Goal: Task Accomplishment & Management: Complete application form

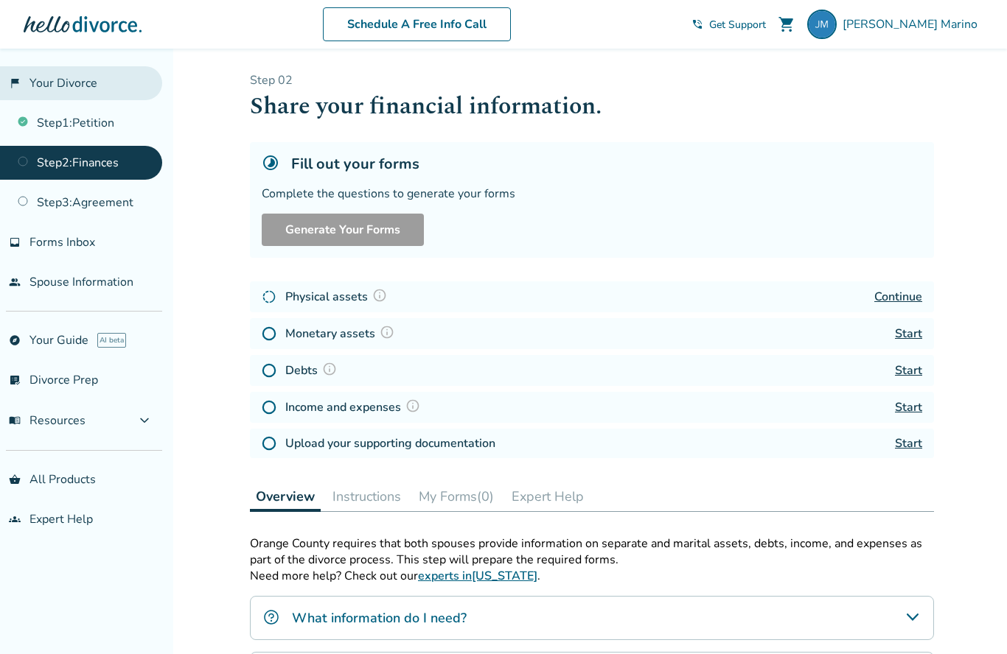
click at [58, 85] on link "flag_2 Your Divorce" at bounding box center [81, 83] width 162 height 34
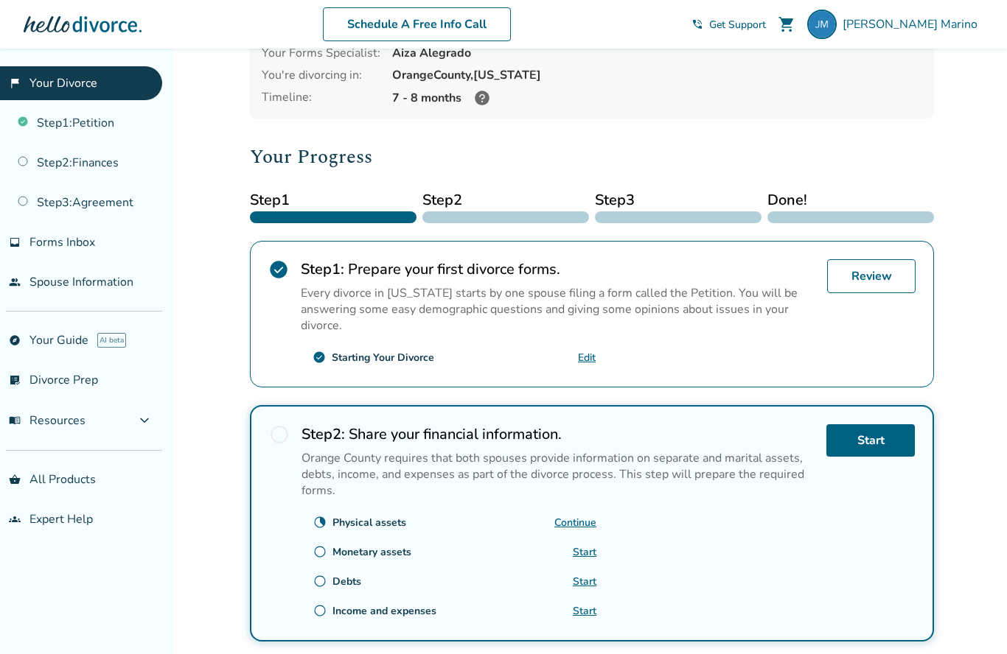
scroll to position [108, 0]
click at [875, 280] on link "Review" at bounding box center [871, 277] width 88 height 34
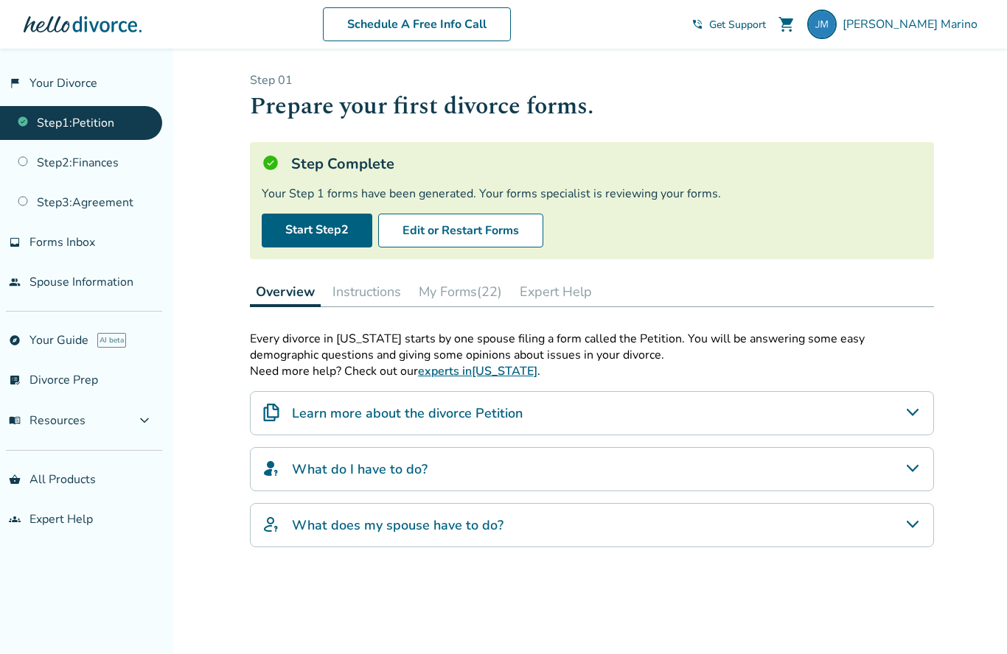
click at [373, 301] on button "Instructions" at bounding box center [366, 291] width 80 height 29
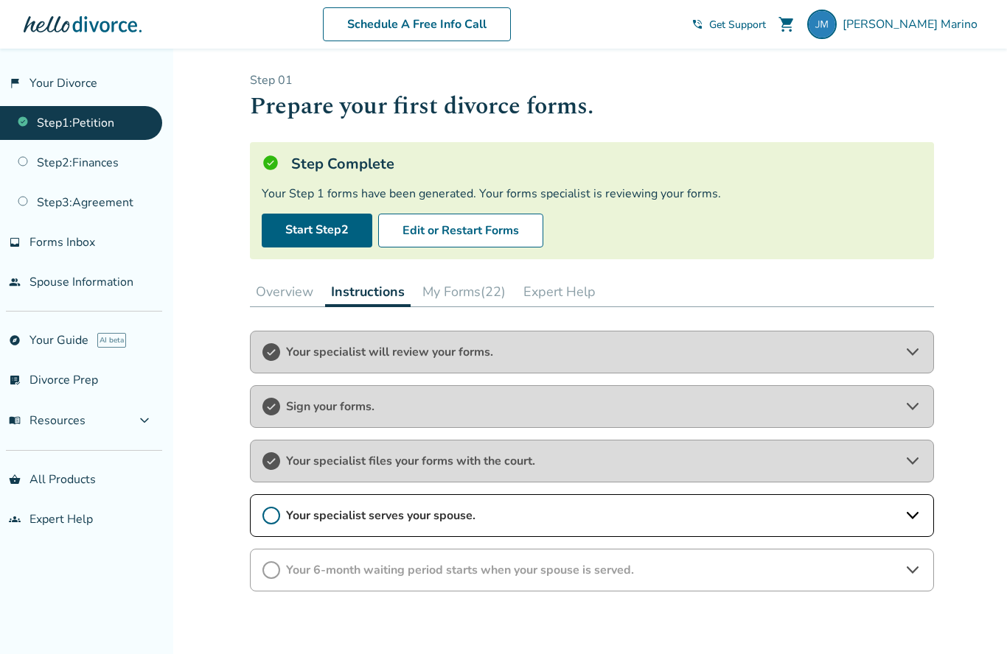
click at [437, 306] on button "My Forms (22)" at bounding box center [463, 291] width 95 height 29
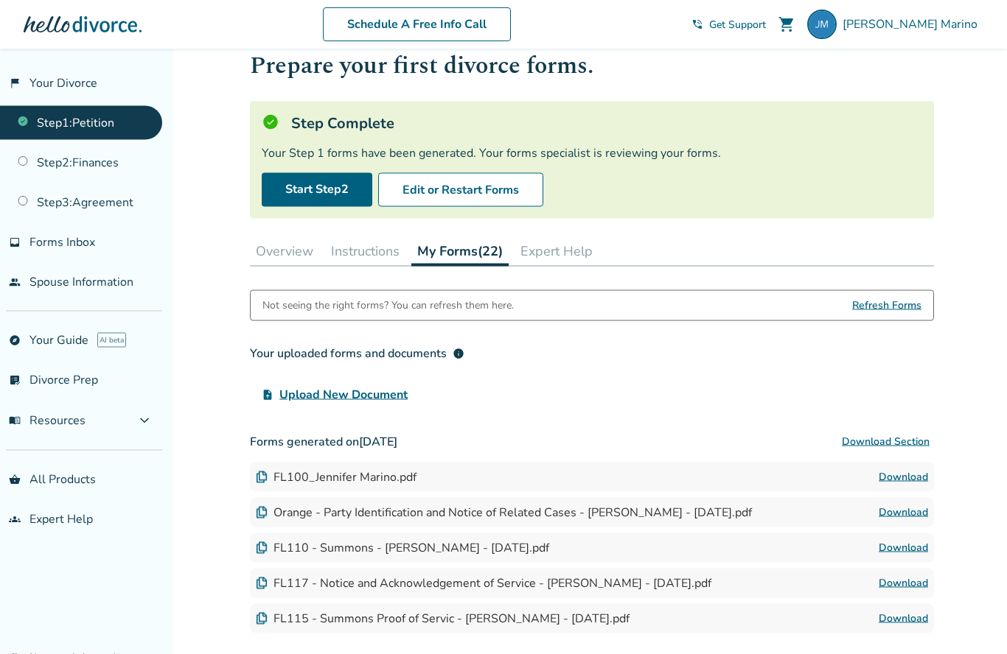
scroll to position [43, 0]
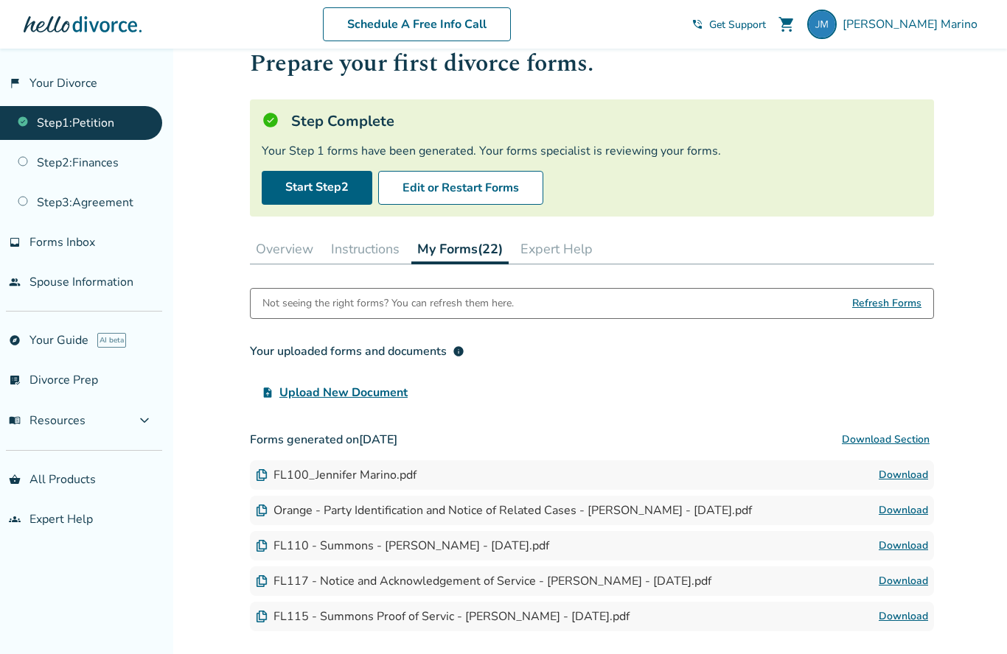
click at [872, 311] on span "Refresh Forms" at bounding box center [886, 303] width 69 height 29
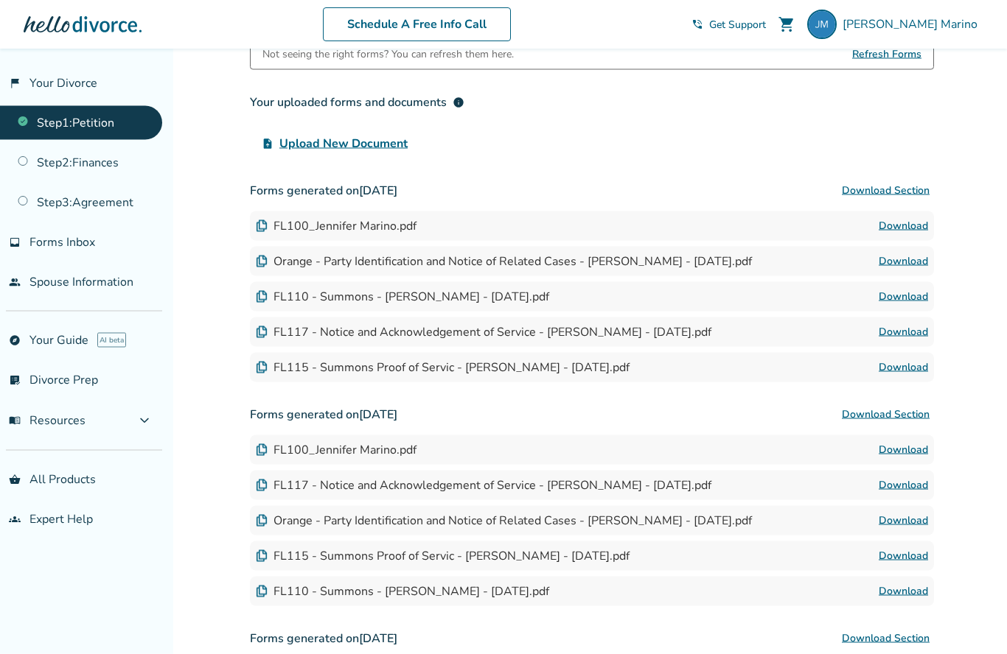
scroll to position [293, 0]
click at [901, 234] on link "Download" at bounding box center [902, 226] width 49 height 18
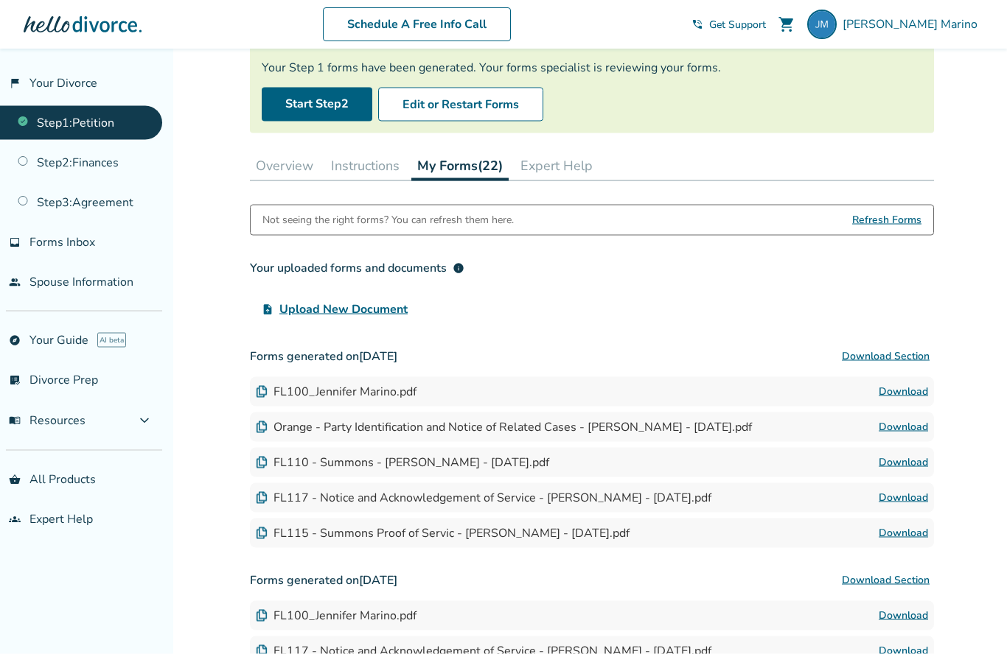
scroll to position [134, 0]
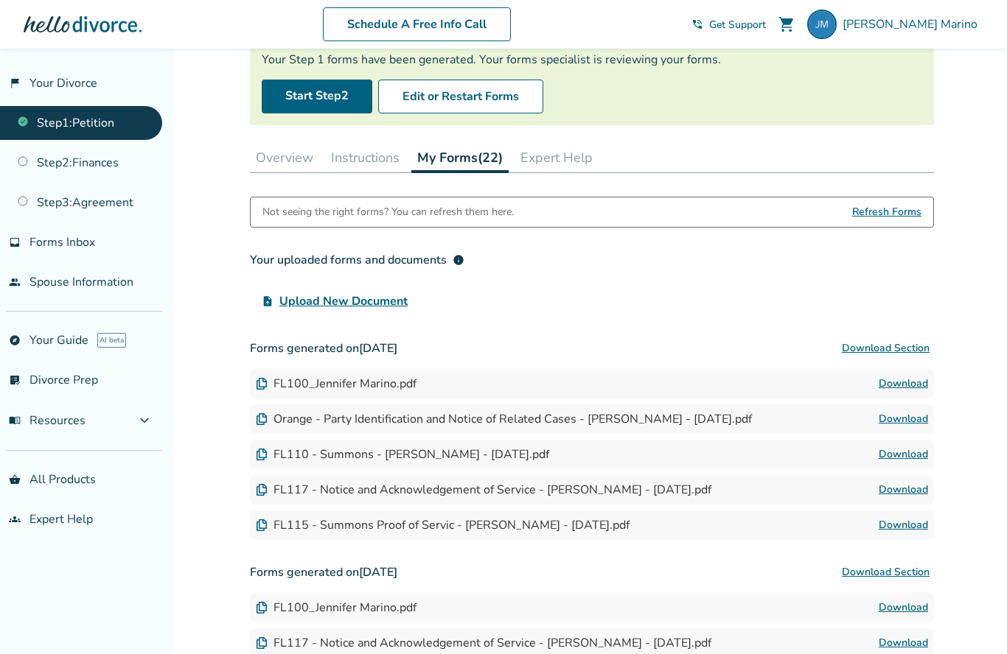
click at [286, 534] on div "FL115 - Summons Proof of Servic - [PERSON_NAME] - [DATE].pdf" at bounding box center [443, 525] width 374 height 16
click at [266, 528] on img at bounding box center [262, 526] width 12 height 12
click at [290, 534] on div "FL115 - Summons Proof of Servic - [PERSON_NAME] - [DATE].pdf" at bounding box center [443, 525] width 374 height 16
click at [279, 498] on div "FL117 - Notice and Acknowledgement of Service - [PERSON_NAME] - [DATE].pdf" at bounding box center [483, 490] width 455 height 16
click at [512, 523] on div "FL115 - Summons Proof of Servic - [PERSON_NAME] - [DATE].pdf" at bounding box center [443, 525] width 374 height 16
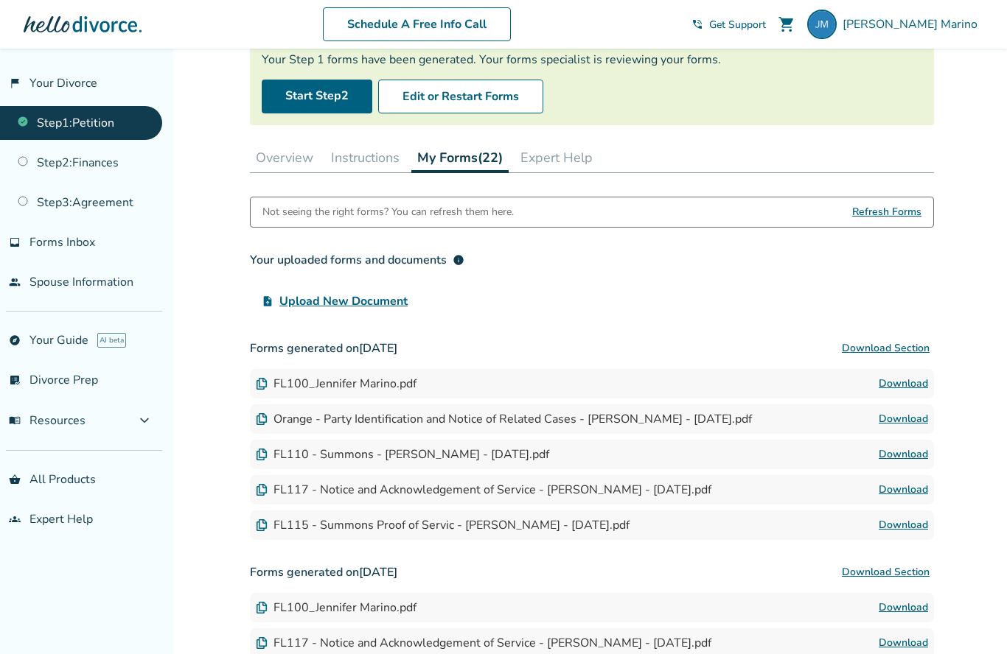
click at [562, 534] on div "FL115 - Summons Proof of Servic - [PERSON_NAME] - [DATE].pdf" at bounding box center [443, 525] width 374 height 16
click at [471, 463] on div "FL110 - Summons - [PERSON_NAME] - [DATE].pdf" at bounding box center [402, 455] width 293 height 16
click at [498, 427] on div "Orange - Party Identification and Notice of Related Cases - [PERSON_NAME] - [DA…" at bounding box center [504, 419] width 496 height 16
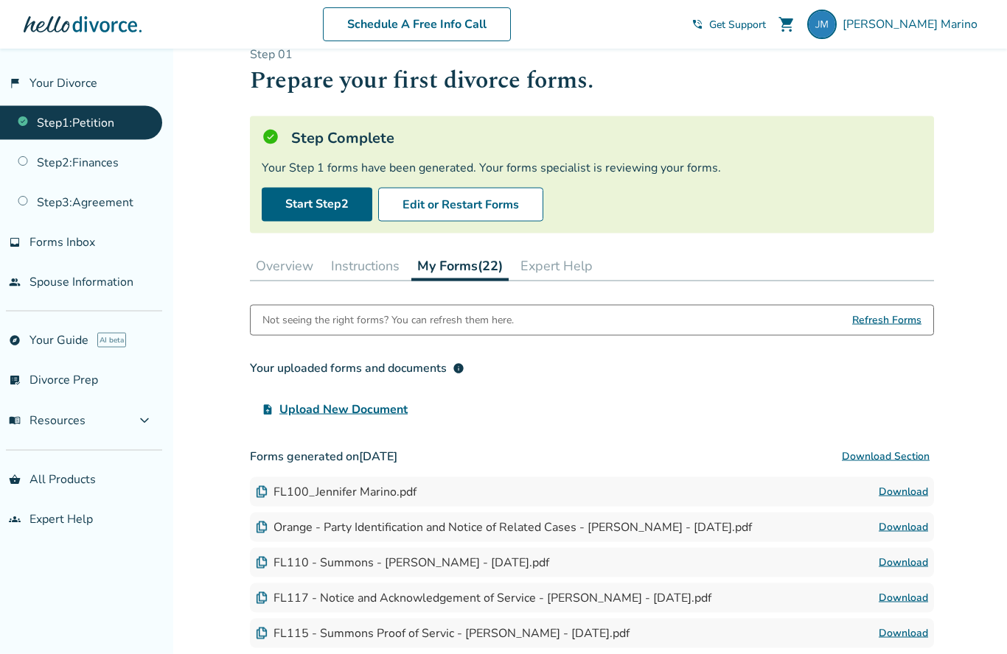
scroll to position [0, 0]
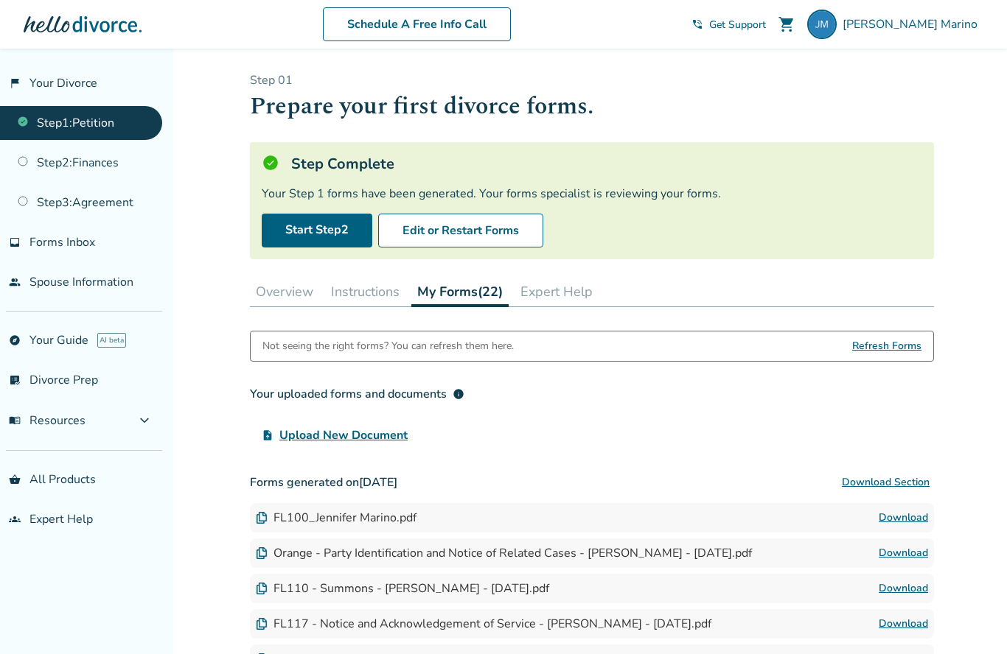
click at [291, 350] on div "Not seeing the right forms? You can refresh them here." at bounding box center [387, 346] width 251 height 29
click at [872, 360] on span "Refresh Forms" at bounding box center [886, 346] width 69 height 29
click at [279, 288] on button "Overview" at bounding box center [284, 291] width 69 height 29
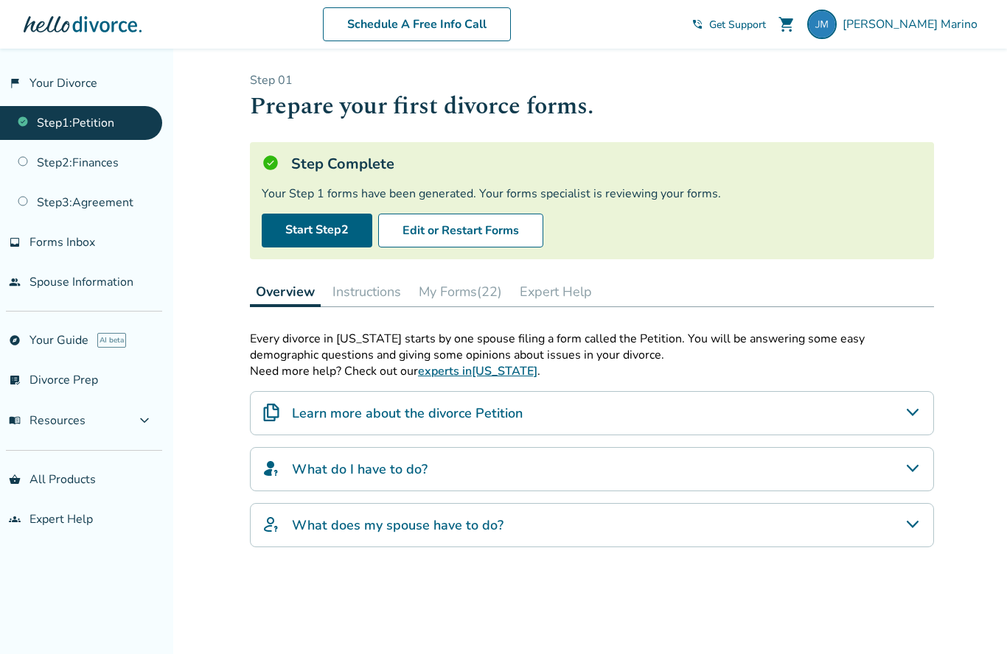
click at [349, 301] on button "Instructions" at bounding box center [366, 291] width 80 height 29
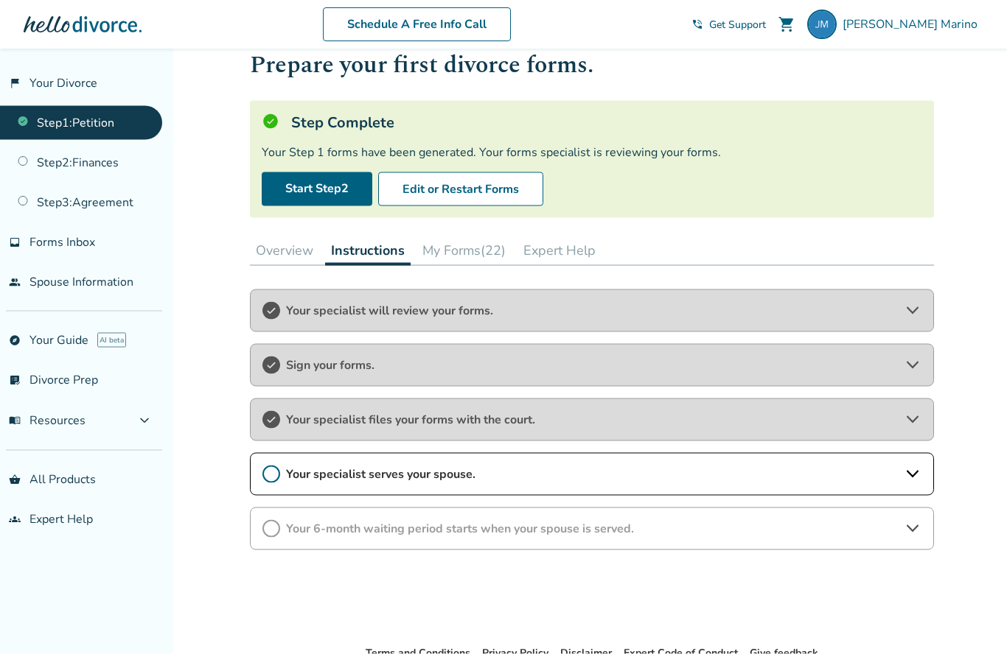
scroll to position [42, 0]
click at [321, 422] on span "Your specialist files your forms with the court." at bounding box center [592, 419] width 612 height 16
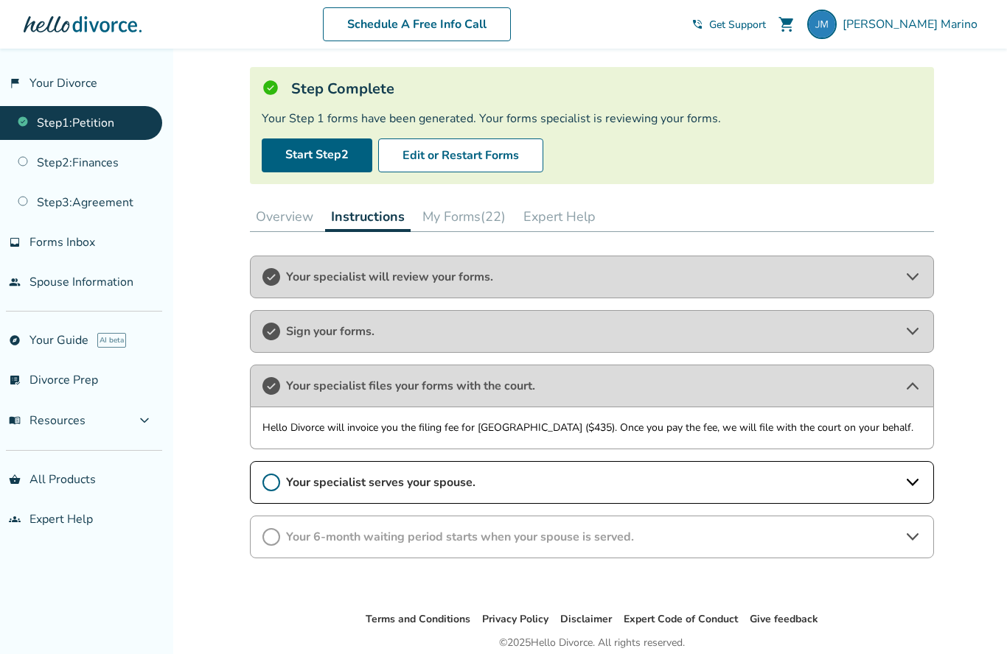
scroll to position [139, 0]
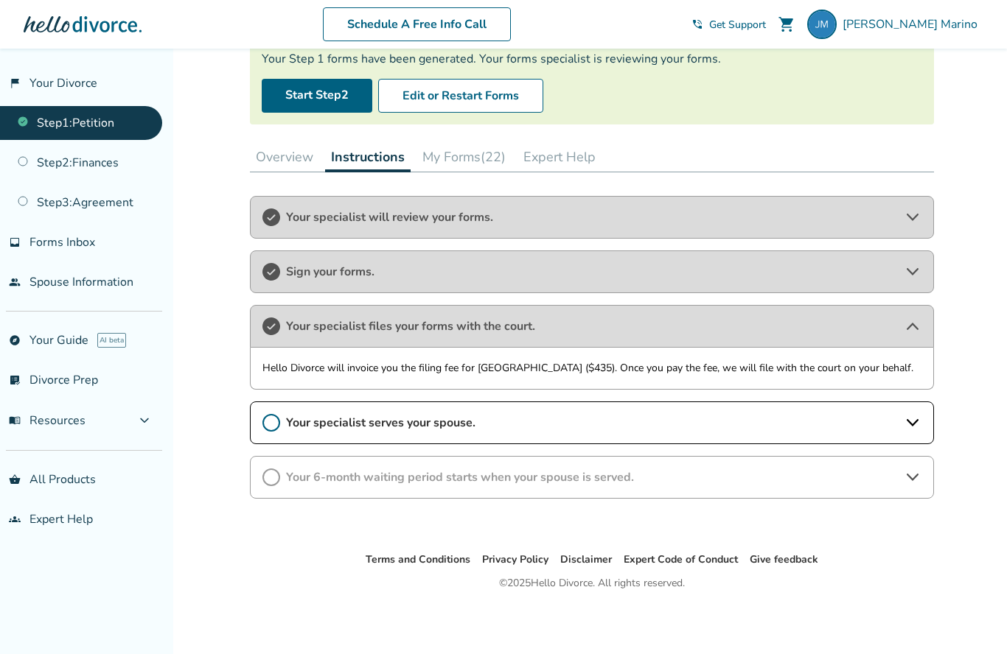
click at [529, 402] on div "Your specialist serves your spouse." at bounding box center [592, 423] width 684 height 43
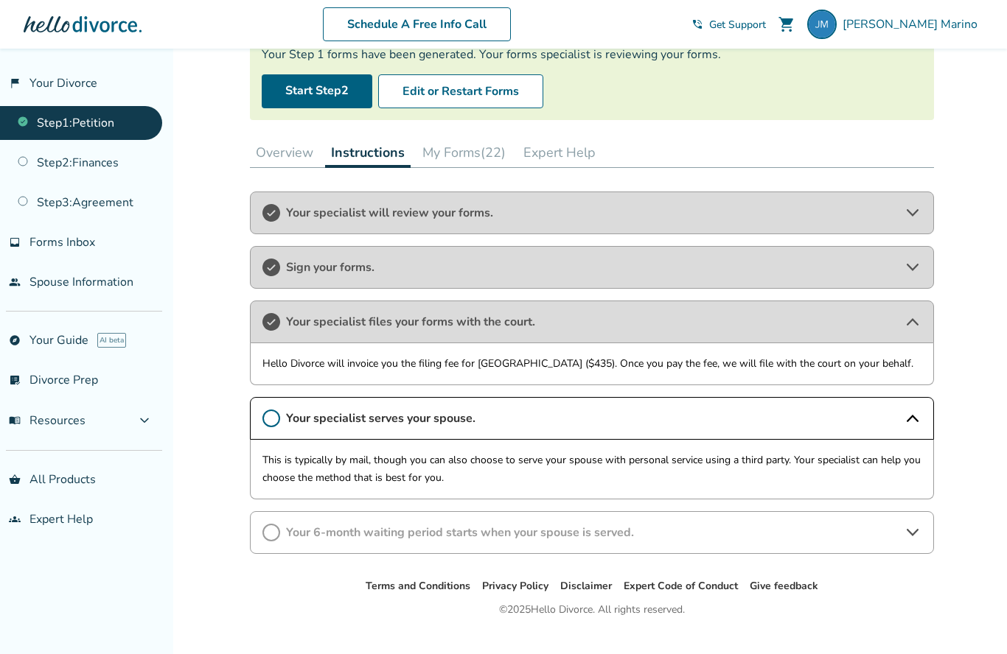
click at [526, 398] on div "Your specialist will review your forms. Sign your forms. Your specialist files …" at bounding box center [592, 373] width 684 height 363
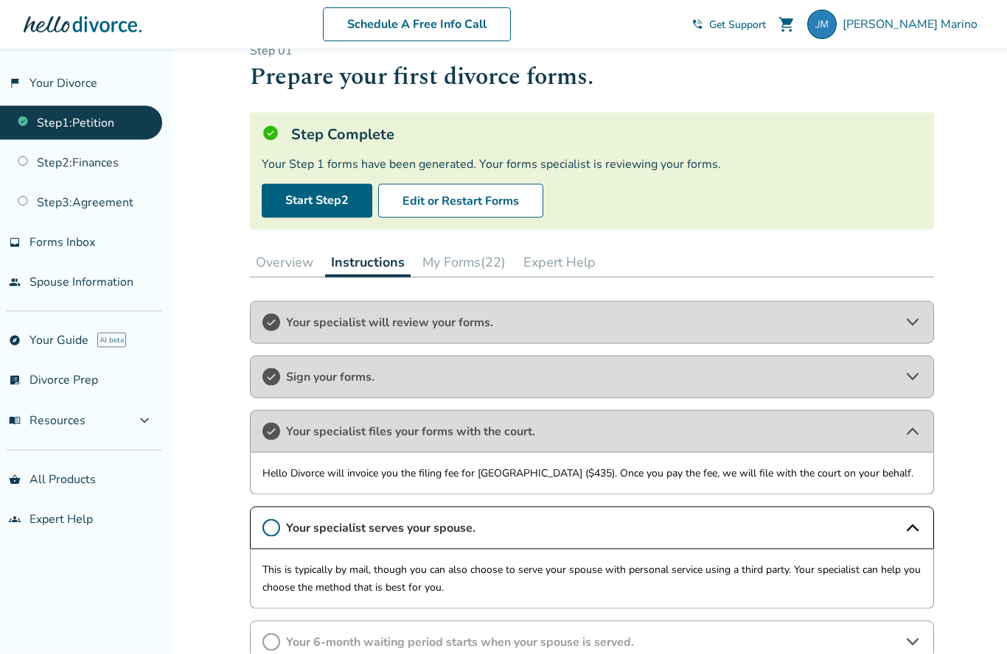
scroll to position [0, 0]
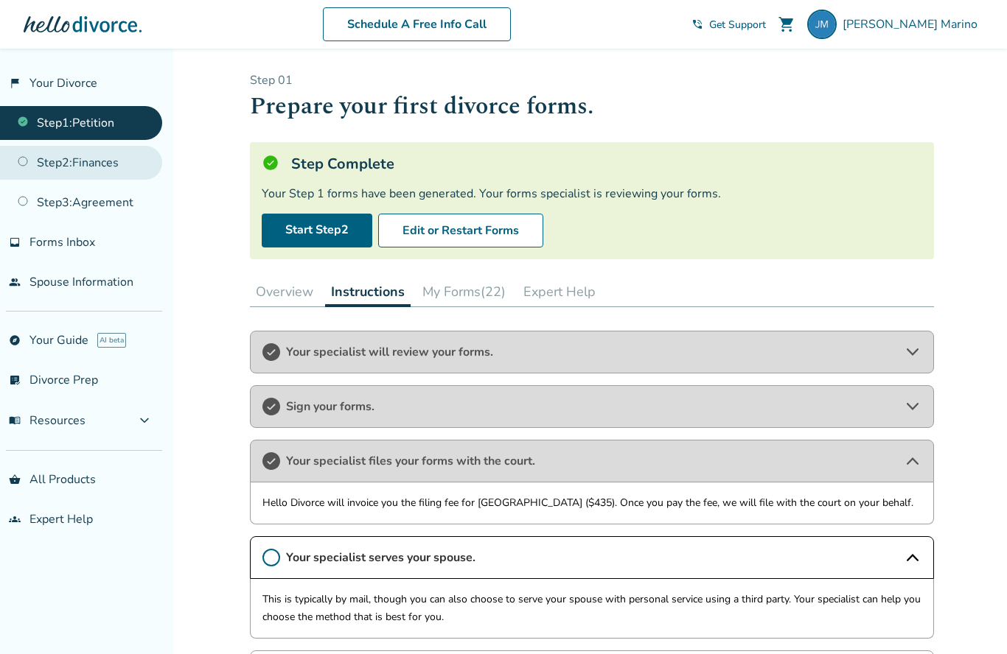
click at [52, 158] on link "Step 2 : Finances" at bounding box center [81, 163] width 162 height 34
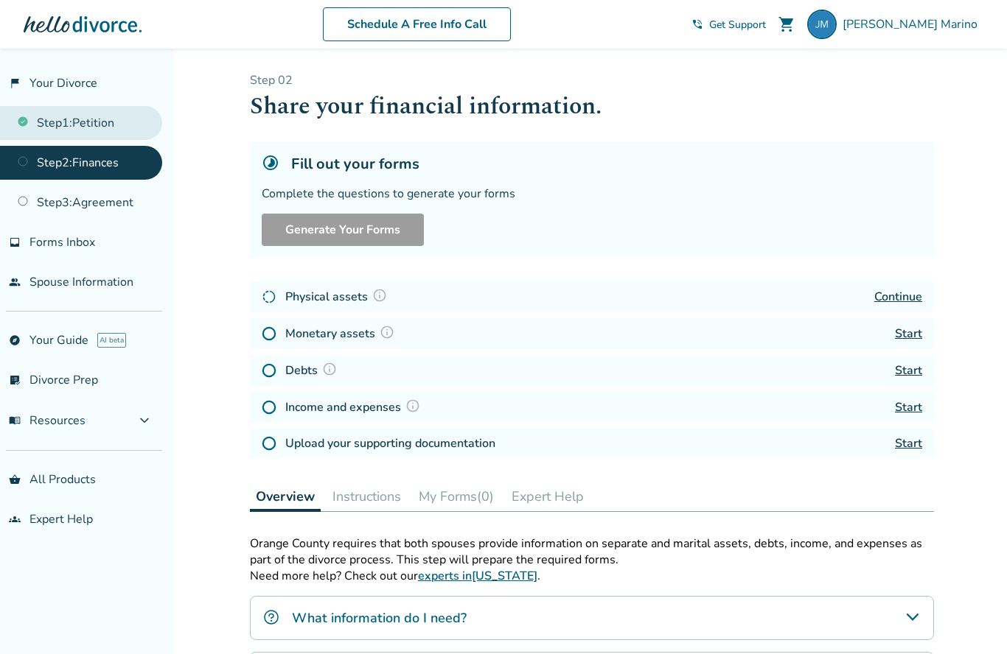
click at [43, 129] on link "Step 1 : Petition" at bounding box center [81, 123] width 162 height 34
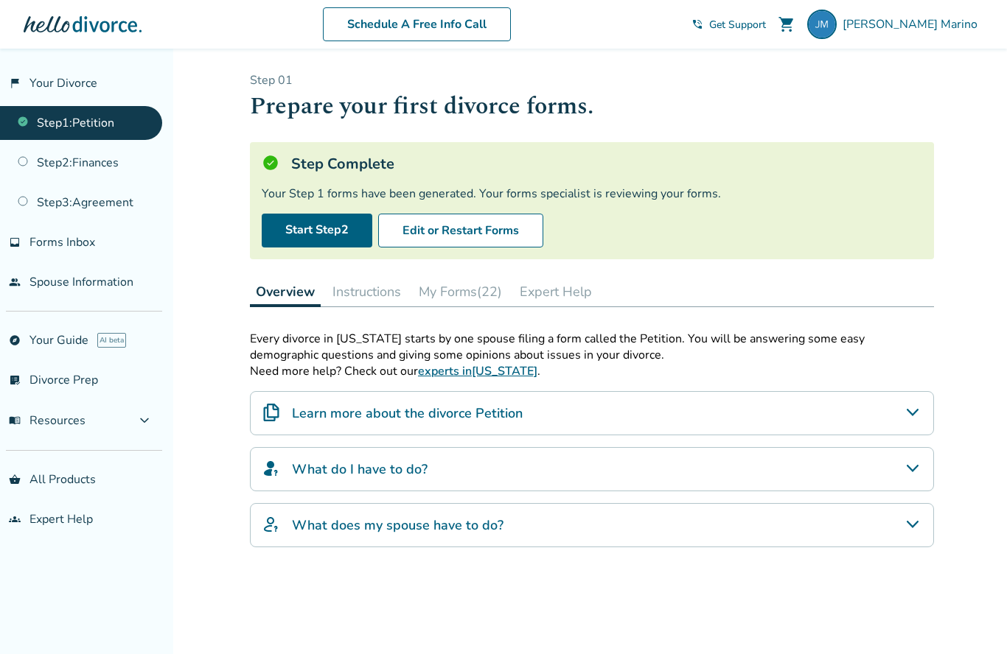
click at [912, 422] on icon "Learn more about the divorce Petition" at bounding box center [912, 413] width 18 height 18
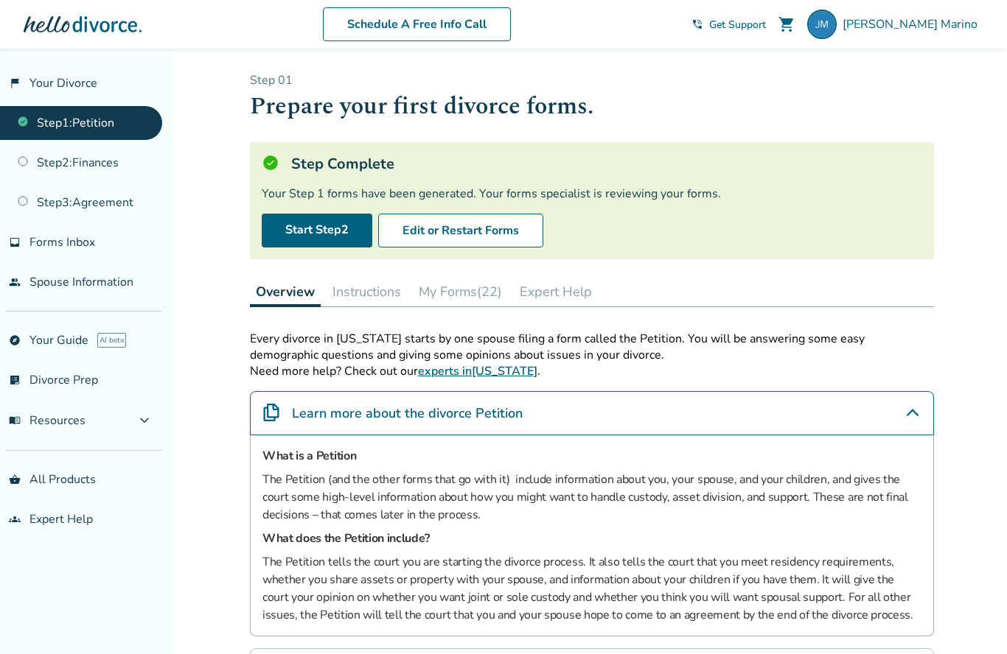
click at [377, 299] on button "Instructions" at bounding box center [366, 291] width 80 height 29
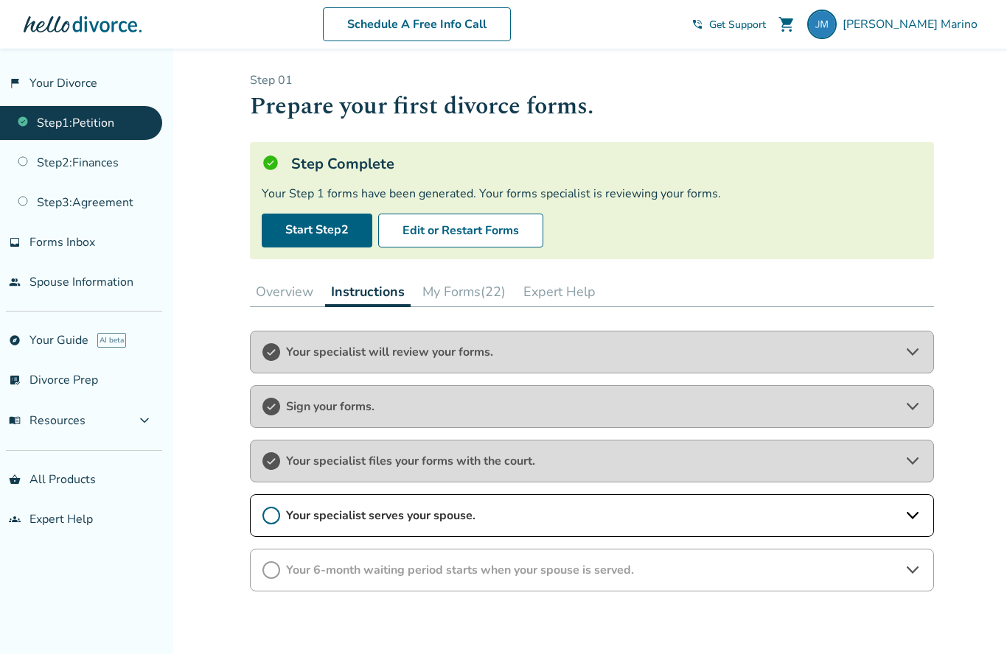
click at [904, 464] on icon at bounding box center [912, 461] width 18 height 18
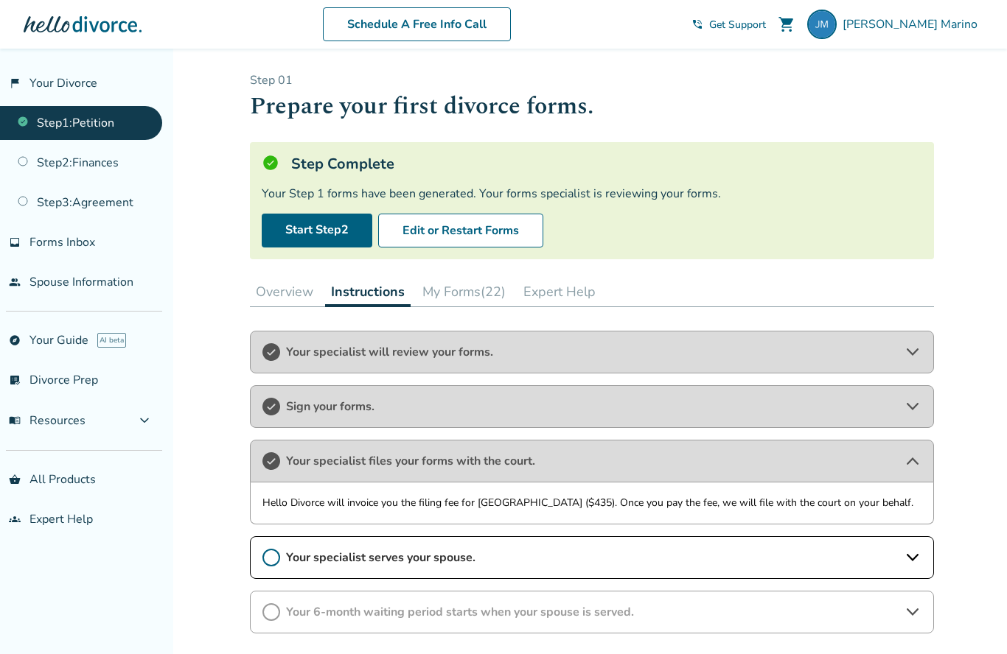
click at [893, 497] on div "Hello Divorce will invoice you the filing fee for [GEOGRAPHIC_DATA] ($435). Onc…" at bounding box center [592, 504] width 684 height 42
click at [886, 558] on span "Your specialist serves your spouse." at bounding box center [592, 558] width 612 height 16
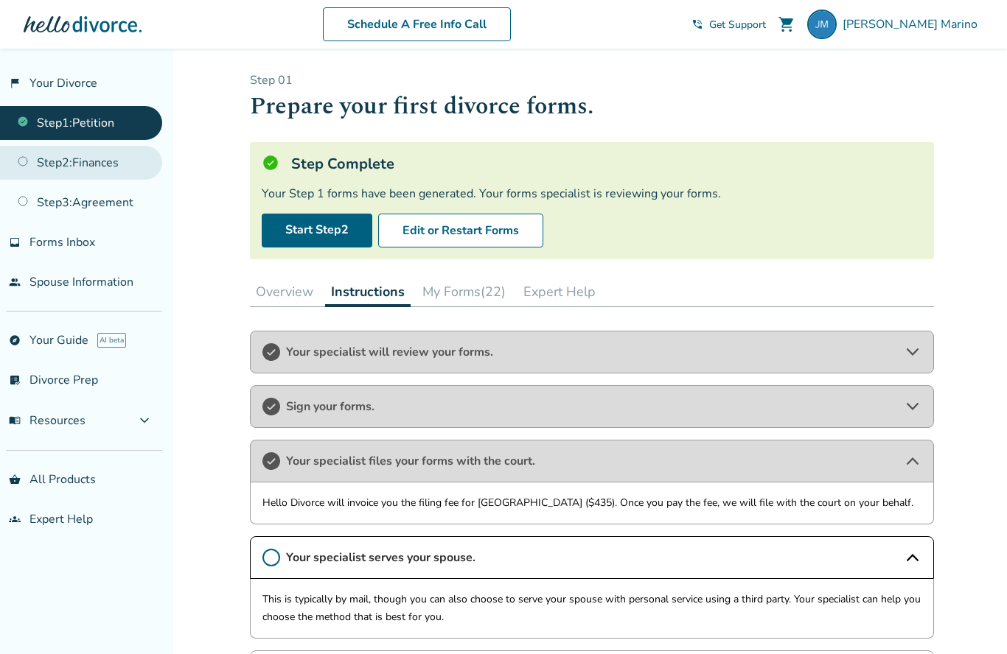
click at [60, 168] on link "Step 2 : Finances" at bounding box center [81, 163] width 162 height 34
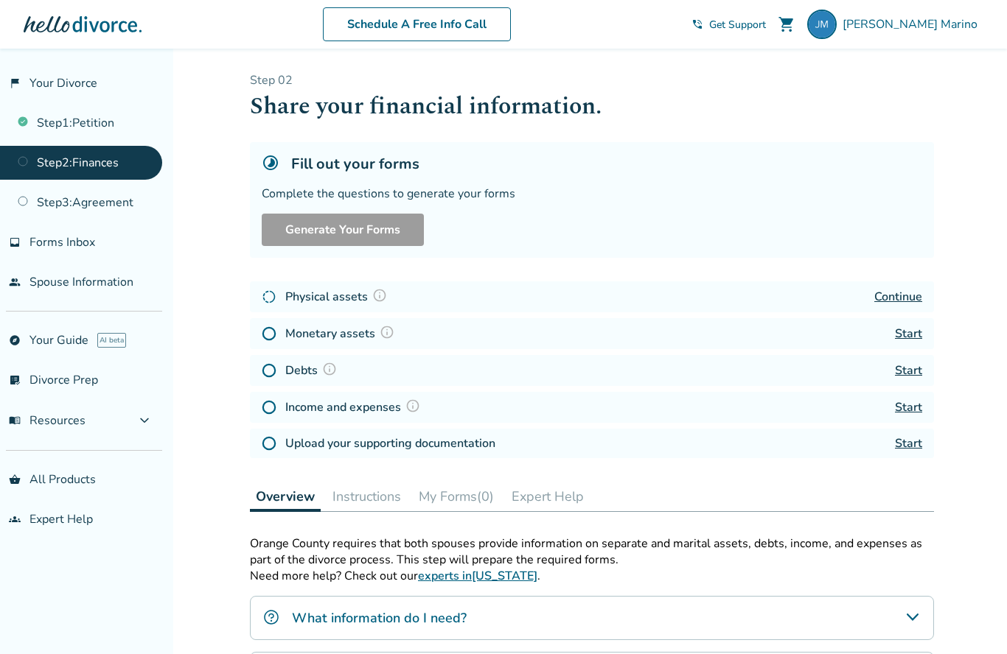
scroll to position [64, 0]
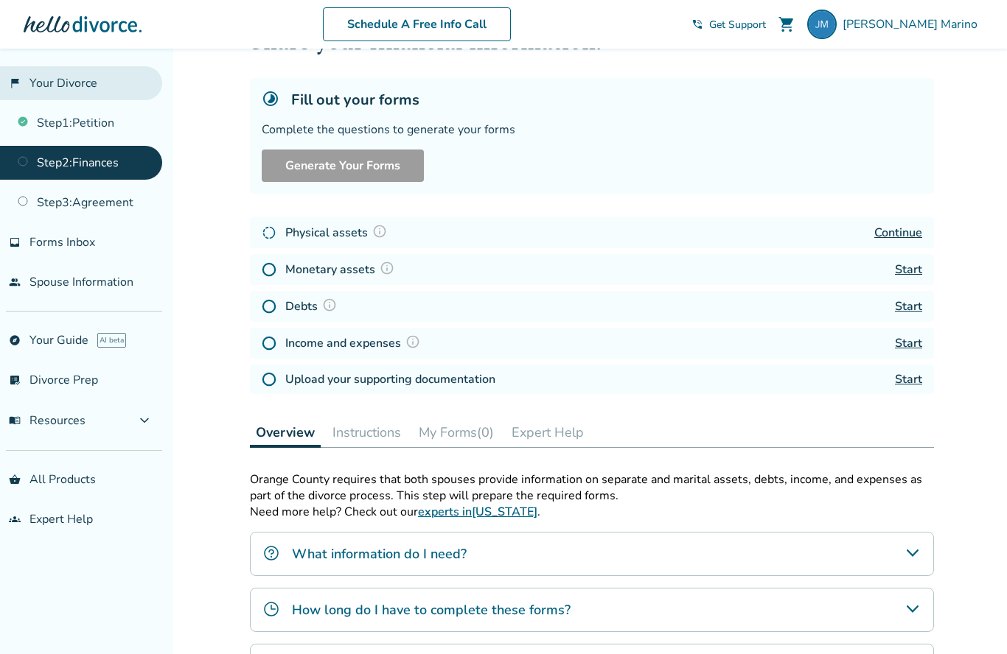
click at [35, 83] on link "flag_2 Your Divorce" at bounding box center [81, 83] width 162 height 34
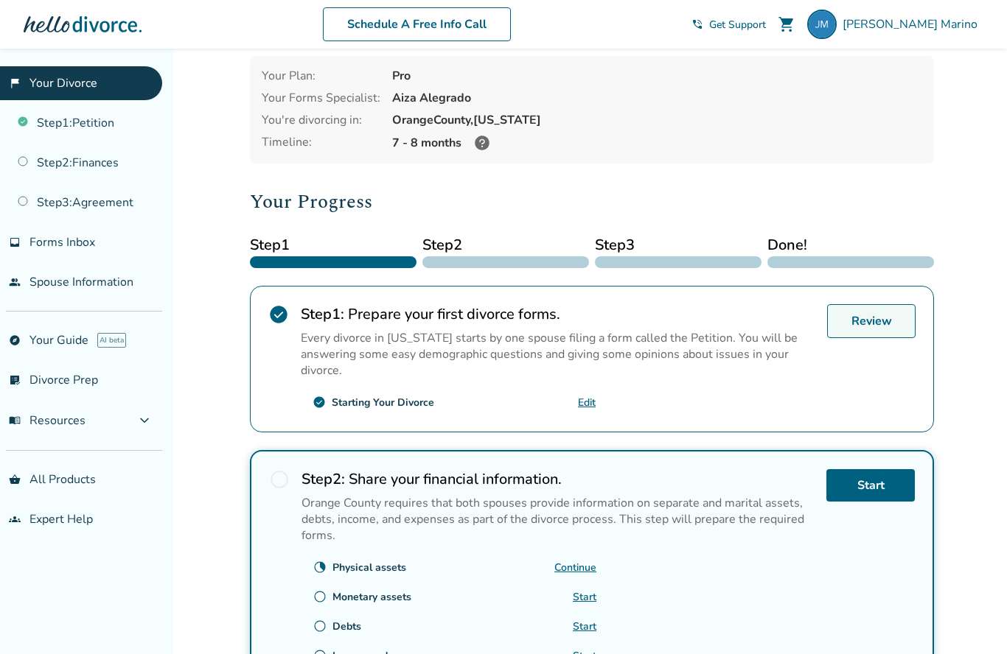
click at [878, 321] on link "Review" at bounding box center [871, 321] width 88 height 34
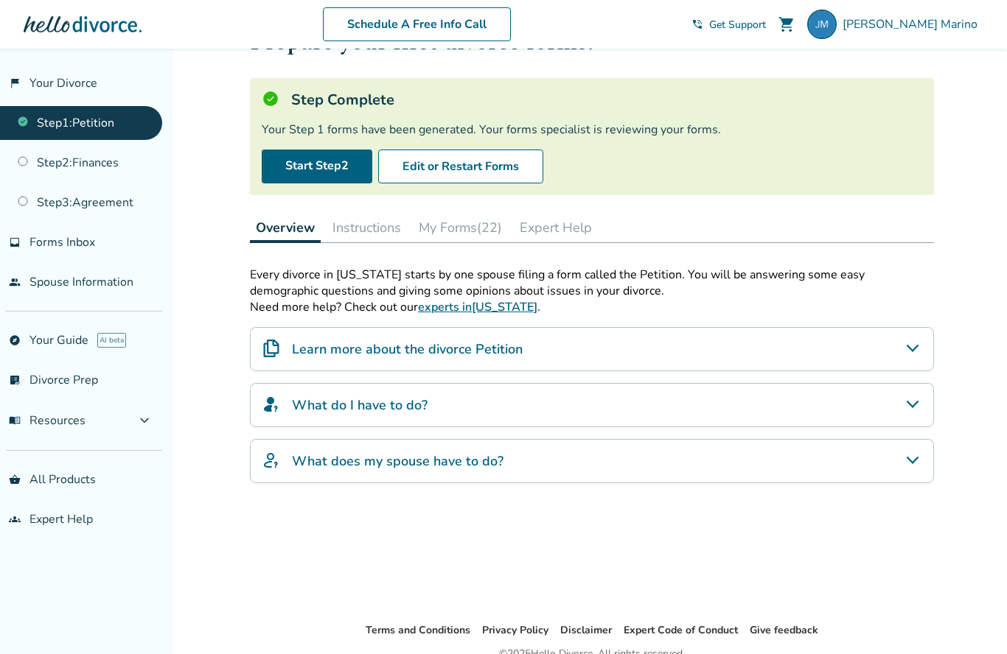
click at [463, 238] on button "My Forms (22)" at bounding box center [460, 227] width 95 height 29
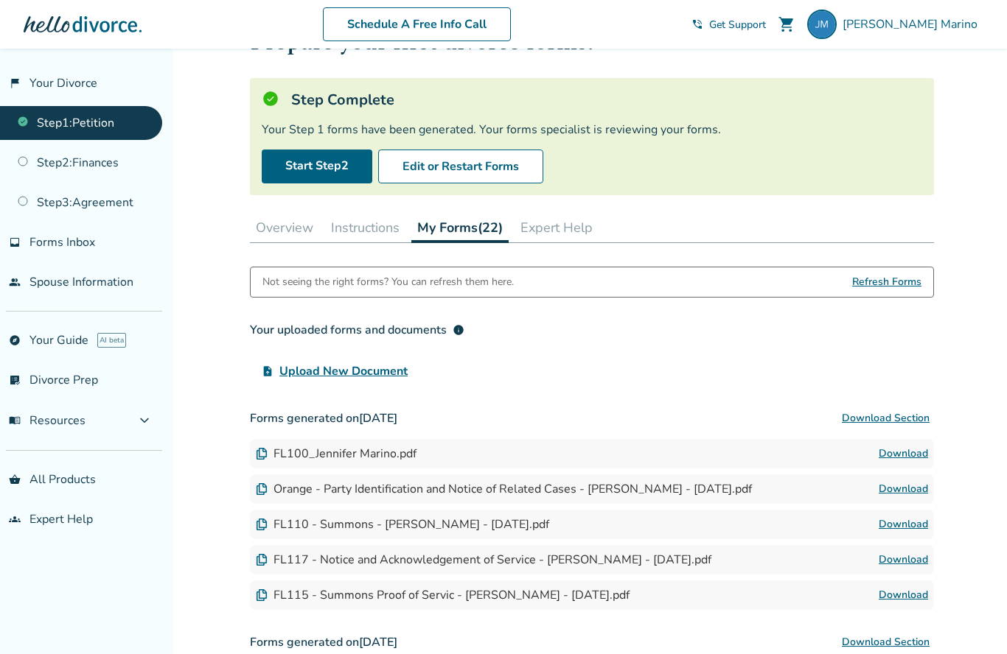
click at [333, 456] on div "FL100_Jennifer Marino.pdf" at bounding box center [336, 454] width 161 height 16
click at [901, 463] on link "Download" at bounding box center [902, 454] width 49 height 18
